Goal: Navigation & Orientation: Find specific page/section

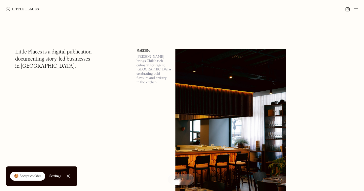
click at [356, 10] on img at bounding box center [356, 9] width 4 height 6
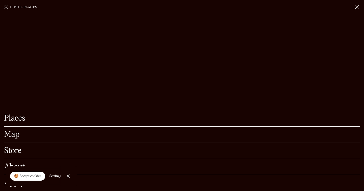
click at [22, 120] on link "Places" at bounding box center [182, 118] width 356 height 8
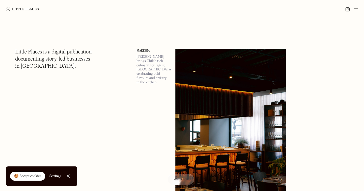
click at [33, 177] on div "🍪 Accept cookies" at bounding box center [27, 175] width 27 height 5
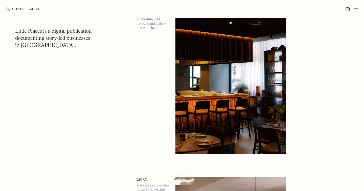
scroll to position [6, 0]
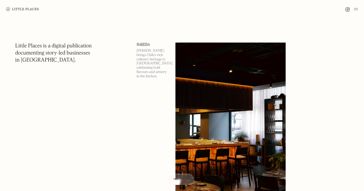
click at [356, 9] on img at bounding box center [356, 9] width 4 height 6
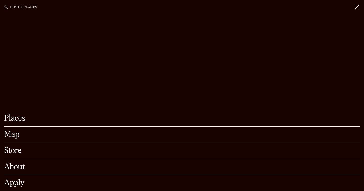
click at [11, 167] on link "About" at bounding box center [182, 167] width 356 height 8
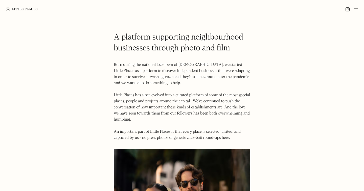
click at [27, 12] on link at bounding box center [22, 9] width 32 height 18
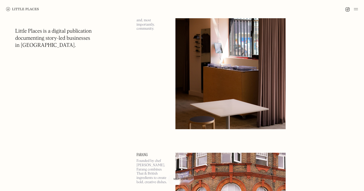
scroll to position [927, 0]
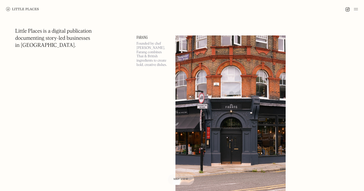
click at [353, 10] on div at bounding box center [351, 9] width 13 height 6
click at [347, 9] on img at bounding box center [347, 9] width 5 height 5
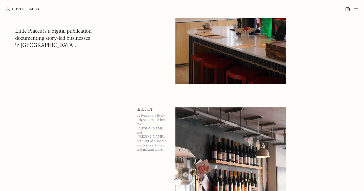
scroll to position [245, 0]
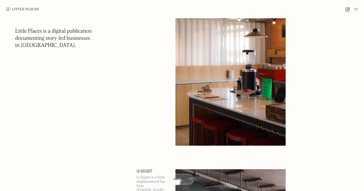
click at [358, 12] on div at bounding box center [182, 9] width 364 height 18
click at [358, 9] on div at bounding box center [182, 9] width 364 height 18
click at [355, 9] on img at bounding box center [356, 9] width 4 height 6
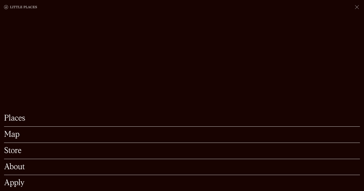
click at [13, 120] on link "Places" at bounding box center [182, 118] width 356 height 8
